Goal: Transaction & Acquisition: Subscribe to service/newsletter

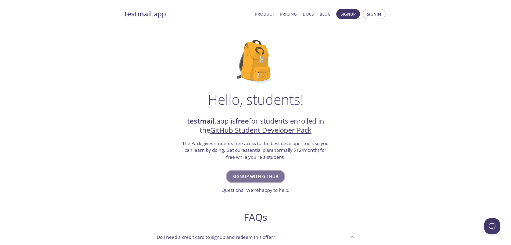
click at [258, 178] on span "Signup with GitHub" at bounding box center [255, 177] width 46 height 8
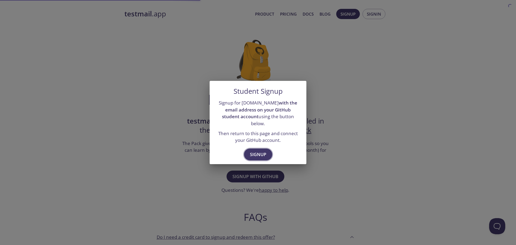
click at [253, 154] on span "Signup" at bounding box center [258, 155] width 16 height 8
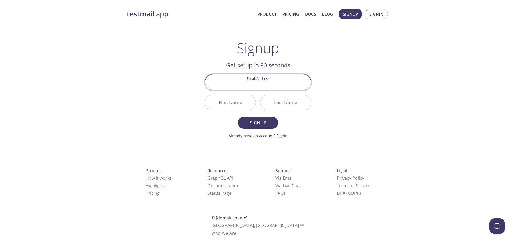
click at [277, 82] on input "Email Address" at bounding box center [258, 81] width 106 height 15
click at [368, 93] on div "testmail .app Product Pricing Docs Blog Signup Signin Signup Get setup in 30 se…" at bounding box center [257, 128] width 275 height 247
click at [256, 136] on link "Already have an account? Signin" at bounding box center [257, 135] width 59 height 5
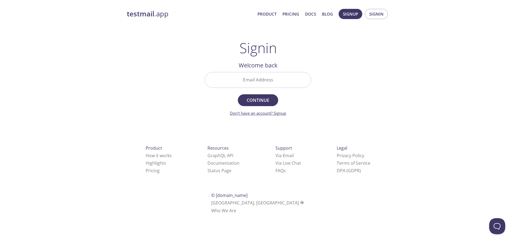
click at [252, 113] on link "Don't have an account? Signup" at bounding box center [258, 112] width 56 height 5
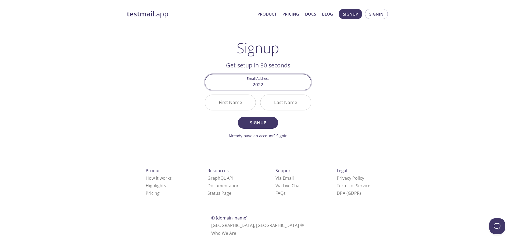
type input "[EMAIL_ADDRESS][DOMAIN_NAME]"
click at [245, 103] on input "First Name" at bounding box center [230, 102] width 50 height 15
type input "[PERSON_NAME]"
click at [281, 107] on input "Last Name" at bounding box center [285, 102] width 50 height 15
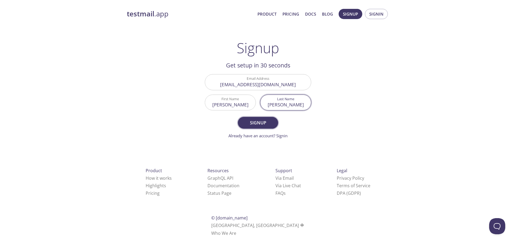
type input "[PERSON_NAME]"
click at [254, 122] on span "Signup" at bounding box center [258, 123] width 28 height 8
